Goal: Communication & Community: Answer question/provide support

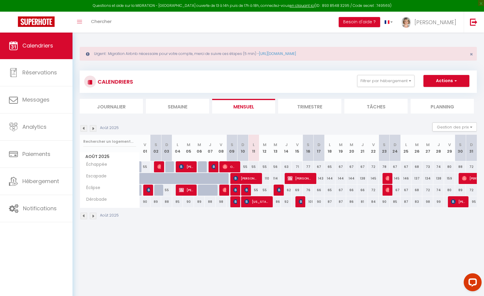
click at [266, 178] on div "110" at bounding box center [264, 178] width 11 height 11
type input "110"
select select "1"
type input "[DATE] Août 2025"
type input "Mer 13 Août 2025"
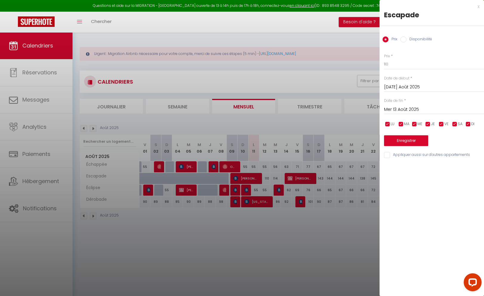
click at [426, 40] on label "Disponibilité" at bounding box center [419, 39] width 26 height 7
click at [406, 40] on input "Disponibilité" at bounding box center [403, 39] width 6 height 6
radio input "true"
radio input "false"
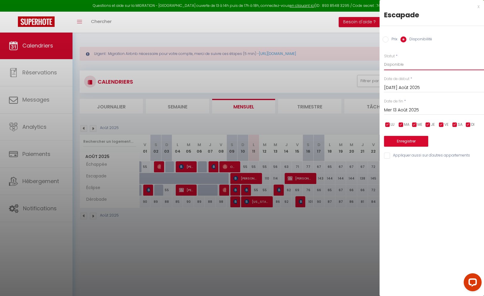
select select "0"
click at [409, 140] on button "Enregistrer" at bounding box center [406, 141] width 44 height 11
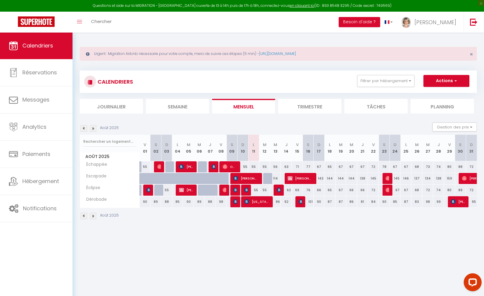
click at [269, 176] on div at bounding box center [268, 178] width 11 height 11
select select "1"
type input "[DATE] Août 2025"
type input "Mer 13 Août 2025"
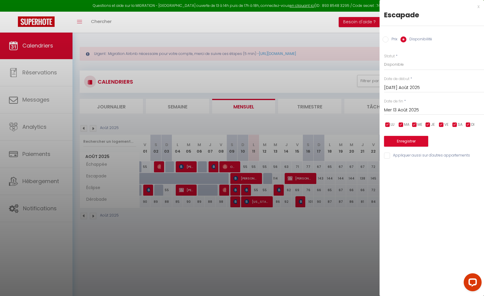
click at [401, 138] on button "Enregistrer" at bounding box center [406, 141] width 44 height 11
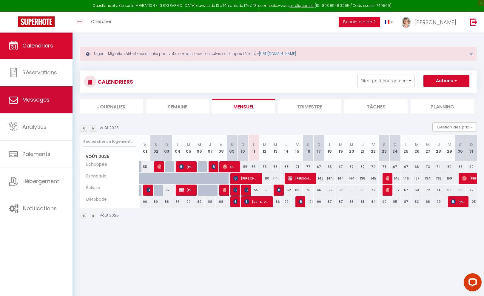
click at [52, 94] on link "Messages" at bounding box center [36, 99] width 73 height 27
select select "message"
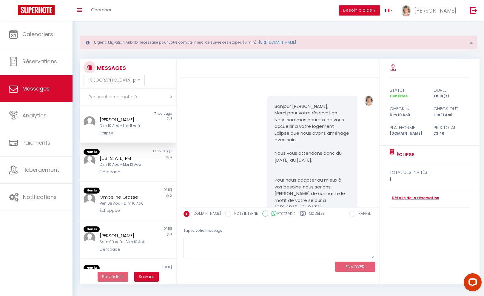
scroll to position [1519, 0]
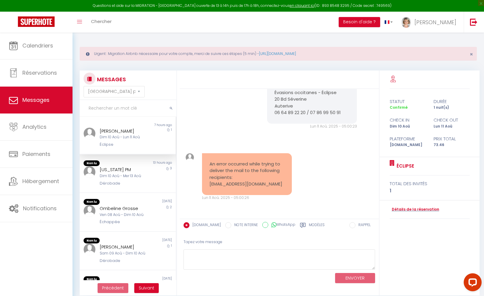
click at [132, 136] on div "Dim 10 Aoû - Lun 11 Aoû" at bounding box center [124, 137] width 48 height 6
click at [118, 173] on div "Dim 10 Aoû - Mer 13 Aoû" at bounding box center [124, 176] width 48 height 6
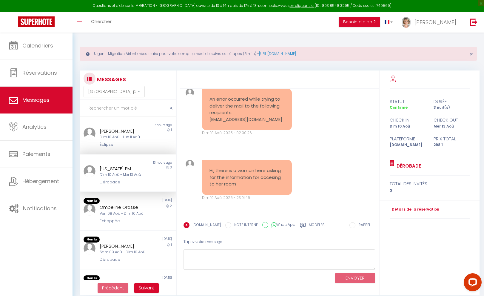
scroll to position [845, 0]
drag, startPoint x: 244, startPoint y: 185, endPoint x: 205, endPoint y: 170, distance: 41.6
click at [205, 170] on div "Hi, there is a woman here asking for the information for accesing to her room" at bounding box center [247, 177] width 90 height 35
copy pre "Hi, there is a woman here asking for the information for accesing to her room"
click at [221, 261] on textarea at bounding box center [280, 259] width 192 height 21
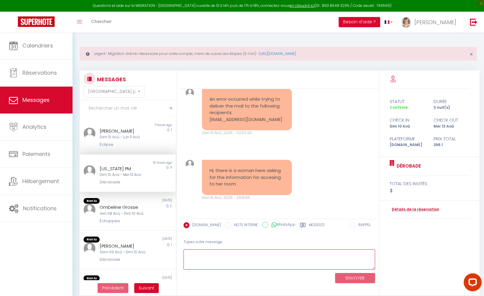
paste textarea "Thank you so much for letting me know. I truly appreciate your attention. While…"
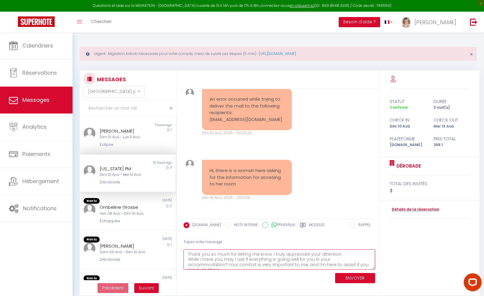
scroll to position [0, 0]
click at [188, 253] on textarea "Thank you so much for letting me know. I truly appreciate your attention. While…" at bounding box center [280, 259] width 192 height 21
click at [302, 264] on textarea "Hello [US_STATE], Thank you so much for letting me know. I truly appreciate you…" at bounding box center [280, 259] width 192 height 21
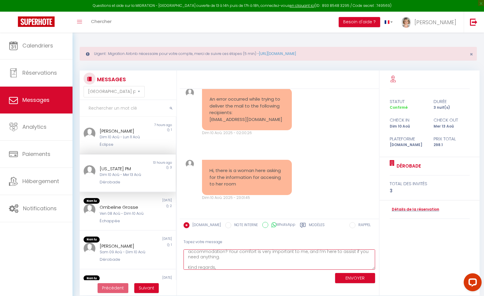
type textarea "Hello [US_STATE], Thank you so much for letting me know. I truly appreciate you…"
click at [361, 280] on button "ENVOYER" at bounding box center [355, 278] width 40 height 10
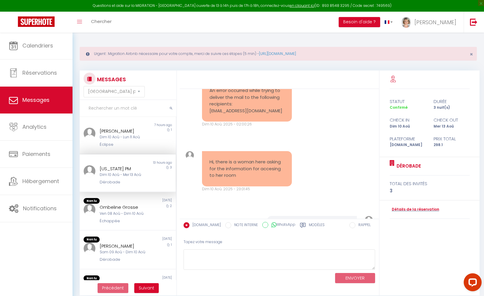
scroll to position [975, 0]
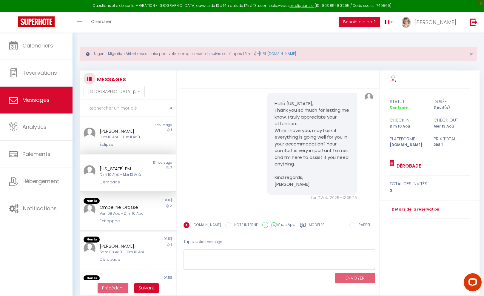
click at [133, 221] on div "Échappée" at bounding box center [124, 221] width 48 height 6
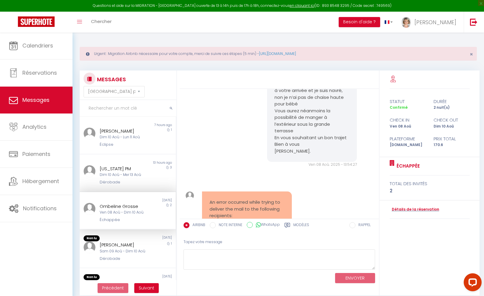
scroll to position [1889, 0]
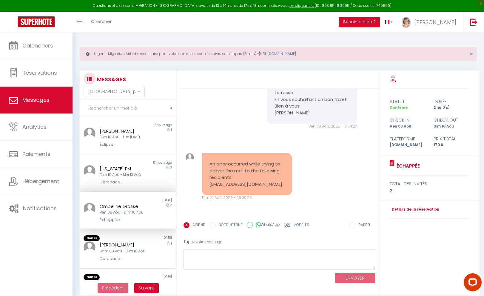
click at [128, 253] on div "Sam 09 Aoû - Dim 10 Aoû" at bounding box center [124, 251] width 48 height 6
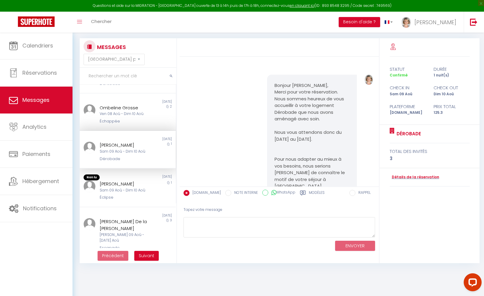
scroll to position [73, 0]
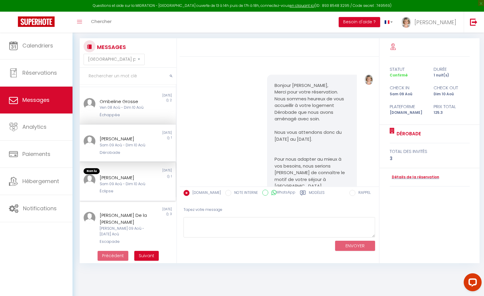
click at [127, 194] on div "Éclipse" at bounding box center [124, 191] width 48 height 6
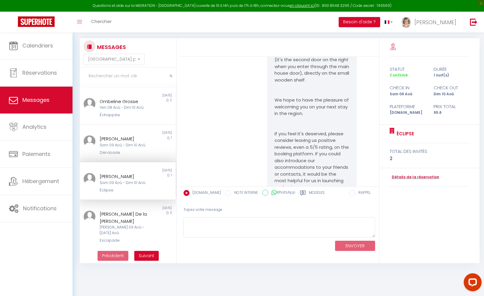
scroll to position [1274, 0]
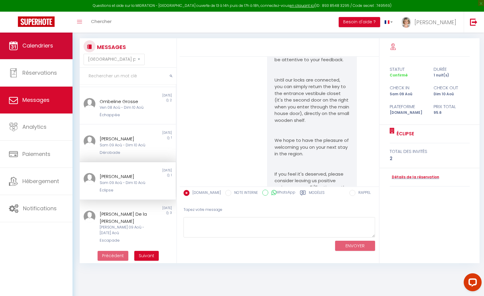
click at [38, 44] on span "Calendriers" at bounding box center [37, 45] width 31 height 7
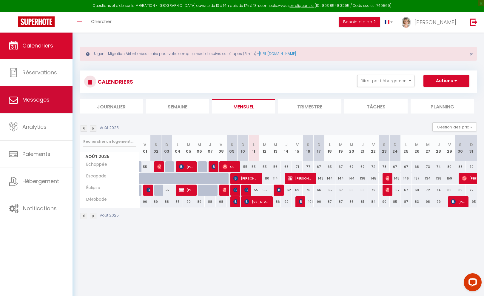
click at [37, 92] on link "Messages" at bounding box center [36, 99] width 73 height 27
select select "message"
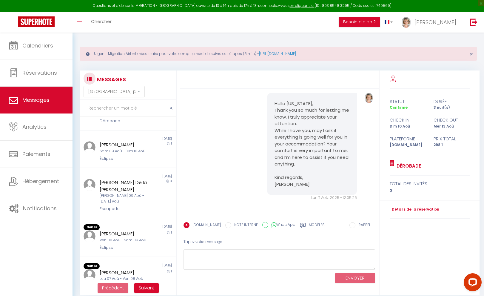
scroll to position [137, 0]
click at [128, 237] on div "Ven 08 Aoû - Sam 09 Aoû" at bounding box center [124, 240] width 48 height 6
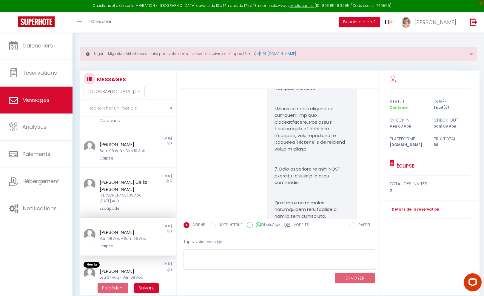
scroll to position [822, 0]
click at [125, 267] on div "[PERSON_NAME]" at bounding box center [124, 270] width 48 height 7
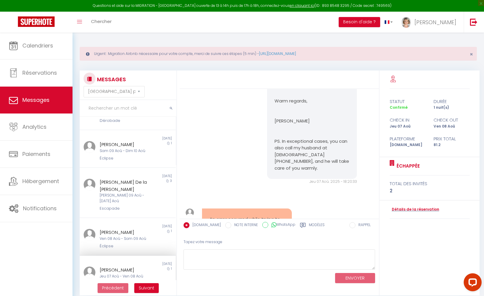
scroll to position [620, 0]
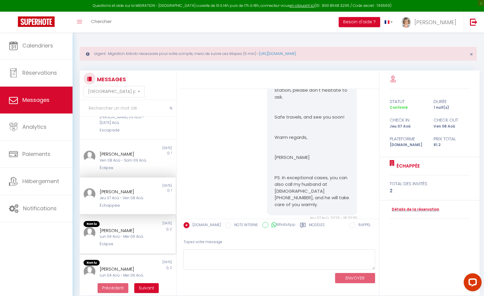
click at [128, 227] on div "[PERSON_NAME]" at bounding box center [124, 230] width 48 height 7
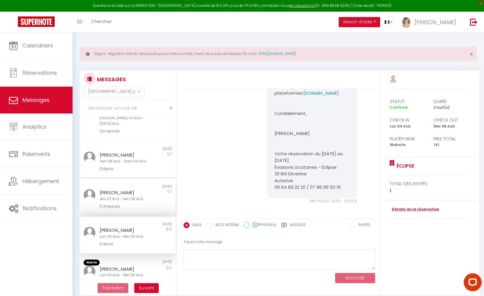
scroll to position [1480, 0]
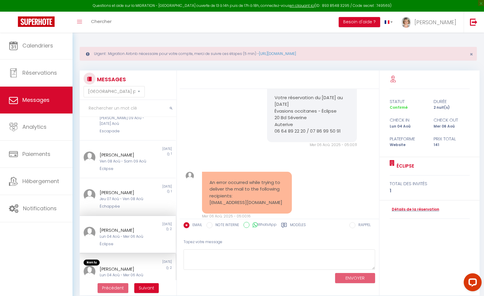
click at [127, 265] on div "[PERSON_NAME]" at bounding box center [124, 268] width 48 height 7
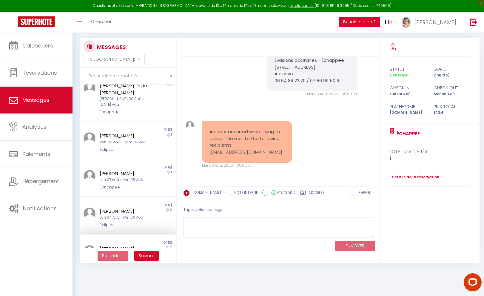
scroll to position [32, 0]
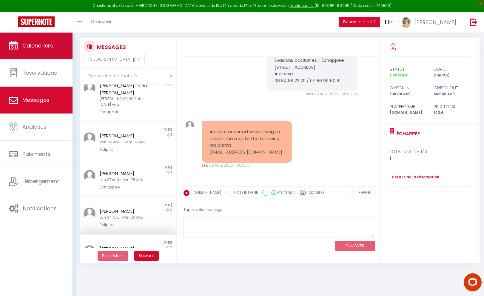
click at [43, 50] on link "Calendriers" at bounding box center [36, 45] width 73 height 27
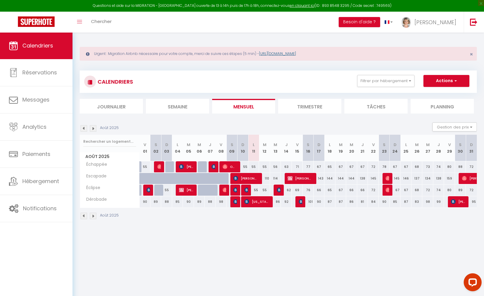
click at [285, 53] on link "[URL][DOMAIN_NAME]" at bounding box center [277, 53] width 37 height 5
